Goal: Task Accomplishment & Management: Manage account settings

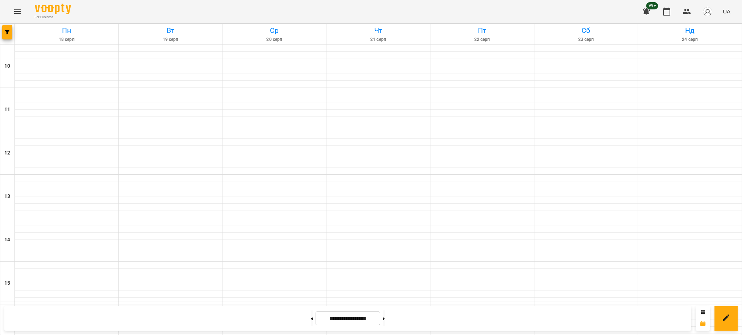
scroll to position [290, 0]
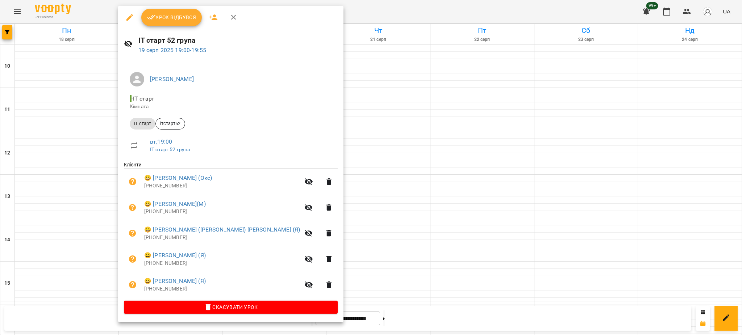
click at [177, 13] on span "Урок відбувся" at bounding box center [171, 17] width 49 height 9
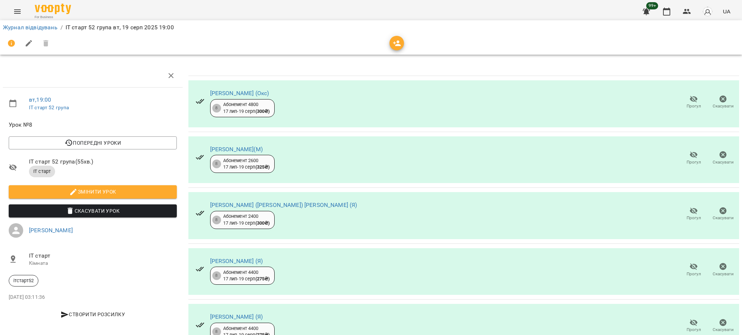
click at [688, 103] on span "Прогул" at bounding box center [693, 106] width 14 height 6
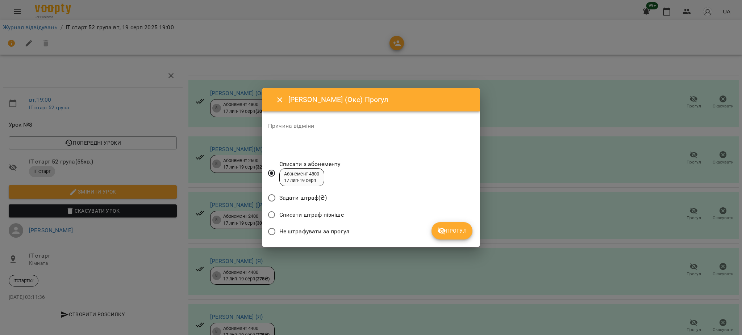
click at [462, 231] on span "Прогул" at bounding box center [451, 231] width 29 height 9
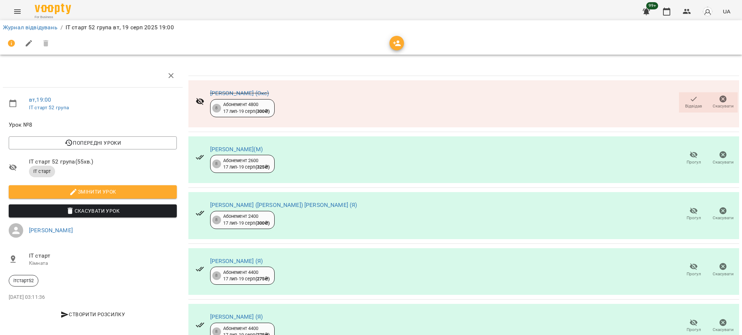
scroll to position [33, 0]
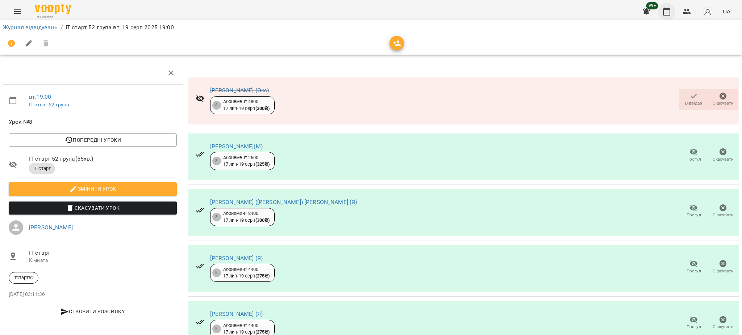
click at [665, 16] on button "button" at bounding box center [666, 11] width 17 height 17
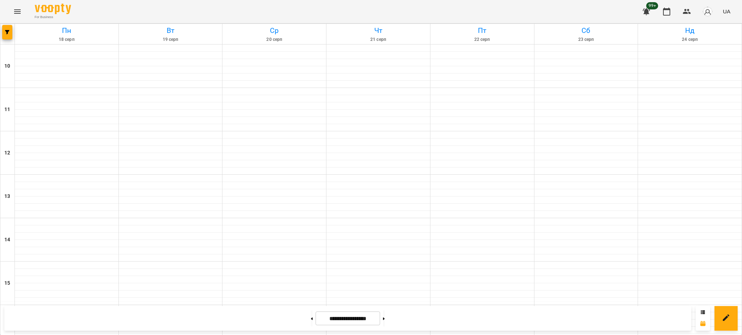
scroll to position [306, 0]
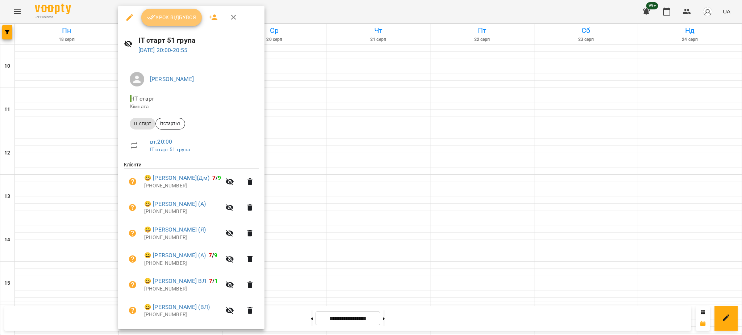
click at [180, 16] on span "Урок відбувся" at bounding box center [171, 17] width 49 height 9
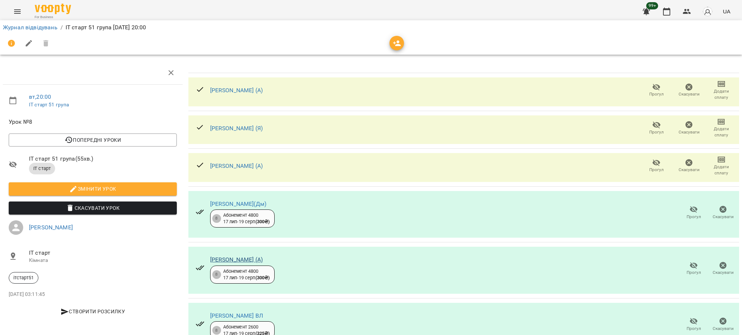
scroll to position [111, 0]
click at [689, 318] on icon "button" at bounding box center [693, 321] width 8 height 7
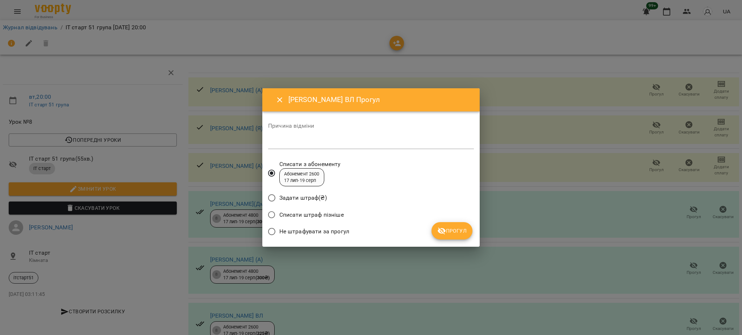
click at [452, 230] on span "Прогул" at bounding box center [451, 231] width 29 height 9
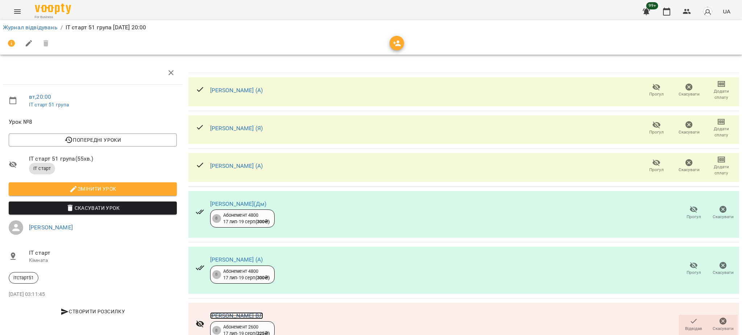
click at [256, 312] on link "[PERSON_NAME] ВЛ" at bounding box center [236, 315] width 53 height 7
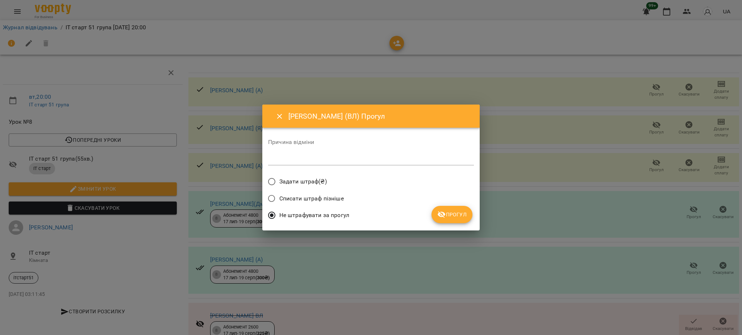
click at [448, 213] on span "Прогул" at bounding box center [451, 214] width 29 height 9
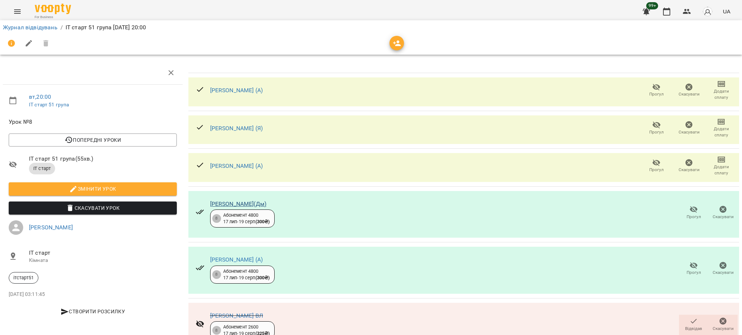
scroll to position [0, 0]
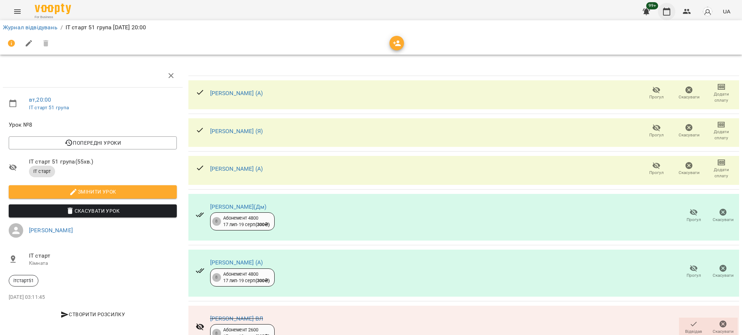
click at [664, 11] on icon "button" at bounding box center [666, 11] width 9 height 9
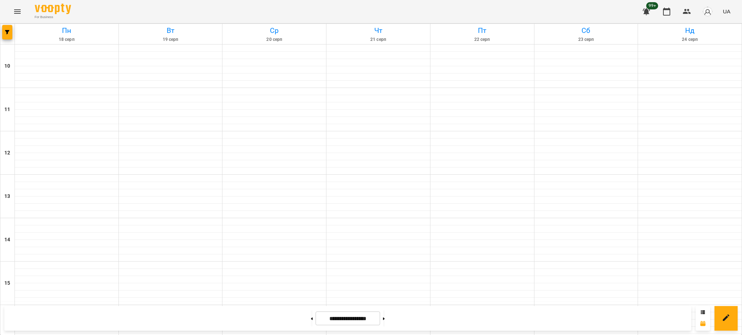
scroll to position [290, 0]
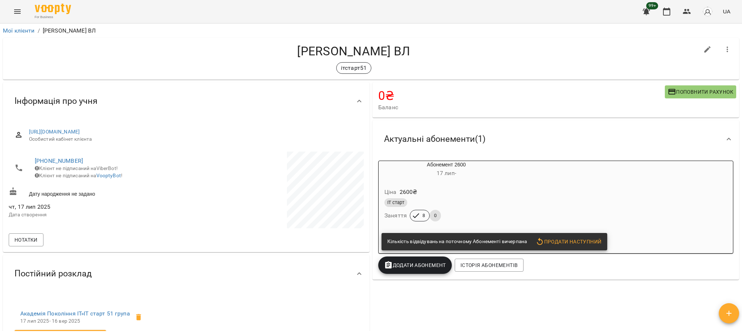
click at [340, 54] on h4 "[PERSON_NAME] ВЛ" at bounding box center [354, 51] width 690 height 15
drag, startPoint x: 83, startPoint y: 159, endPoint x: 36, endPoint y: 159, distance: 47.1
click at [30, 159] on li "+380971473550 Клієнт не підписаний на ViberBot! Клієнт не підписаний на VooptyB…" at bounding box center [97, 168] width 176 height 33
copy link "[PHONE_NUMBER]"
